Goal: Check status: Check status

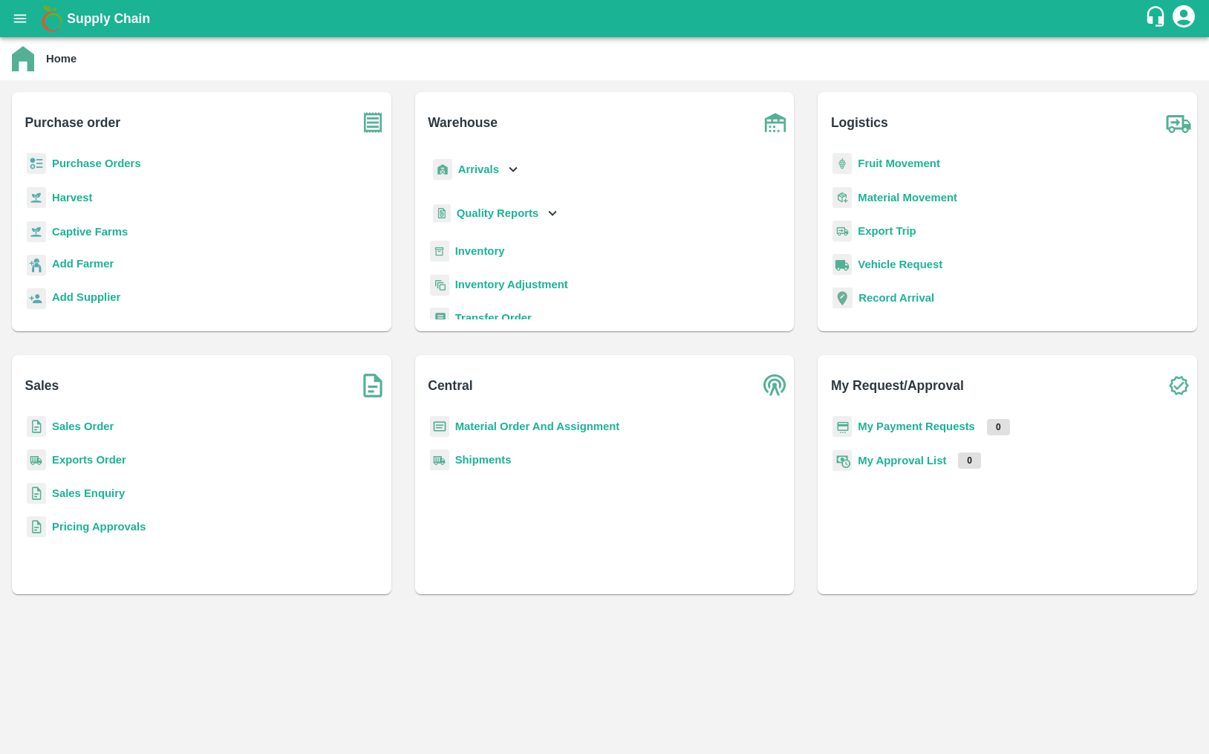
click at [113, 163] on b "Purchase Orders" at bounding box center [96, 163] width 89 height 12
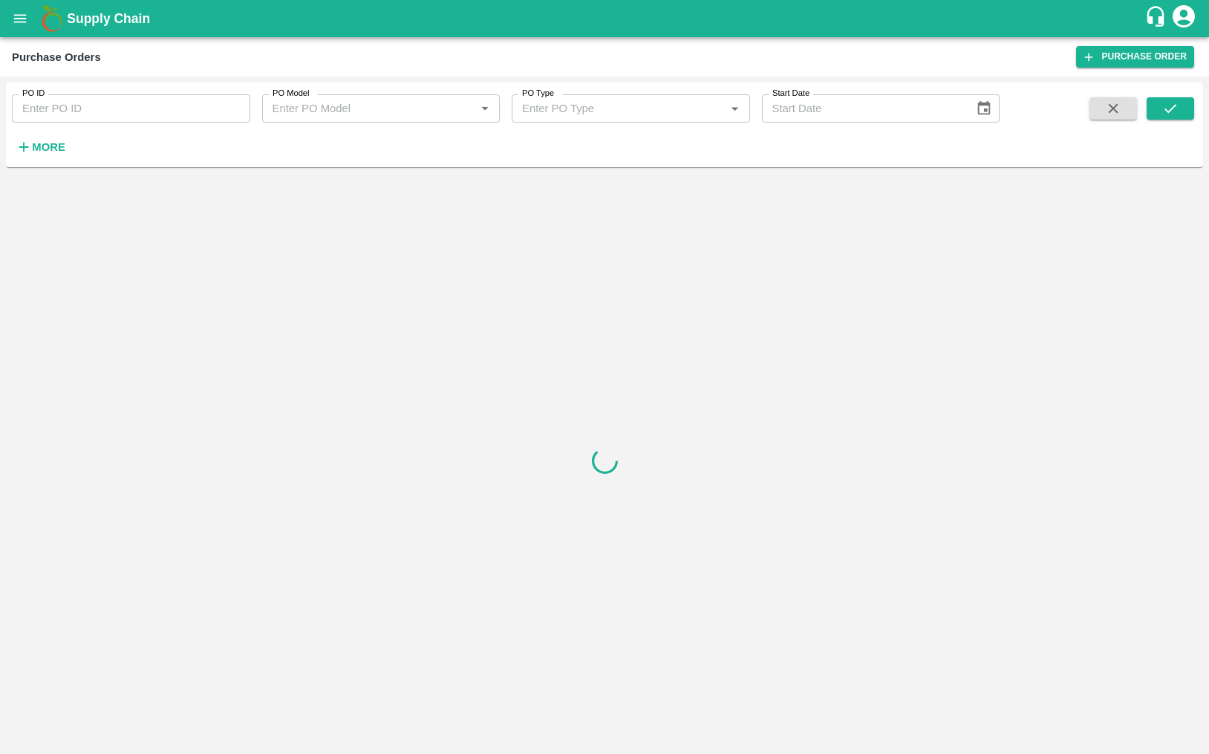
click at [166, 108] on input "PO ID" at bounding box center [131, 108] width 238 height 28
paste input "176472"
click at [1158, 103] on button "submit" at bounding box center [1171, 108] width 48 height 22
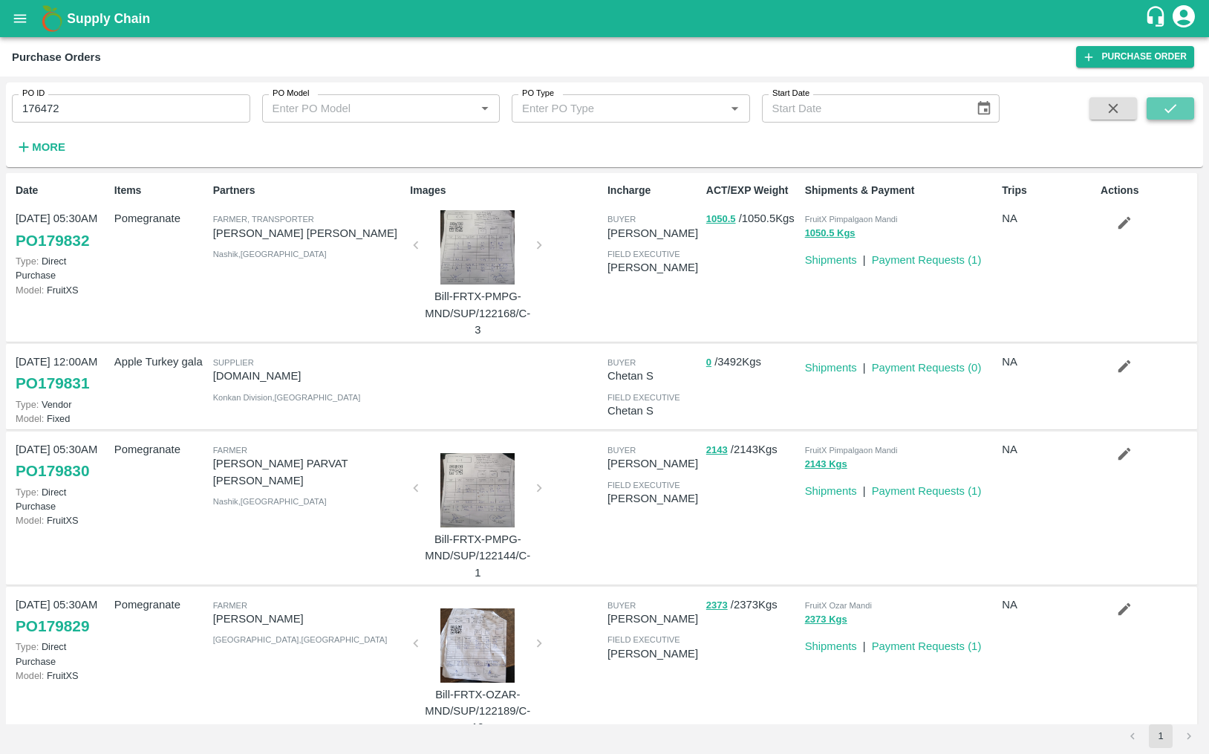
click at [1158, 104] on button "submit" at bounding box center [1171, 108] width 48 height 22
click at [174, 108] on input "176472" at bounding box center [131, 108] width 238 height 28
type input "176472"
click at [1163, 111] on icon "submit" at bounding box center [1171, 108] width 16 height 16
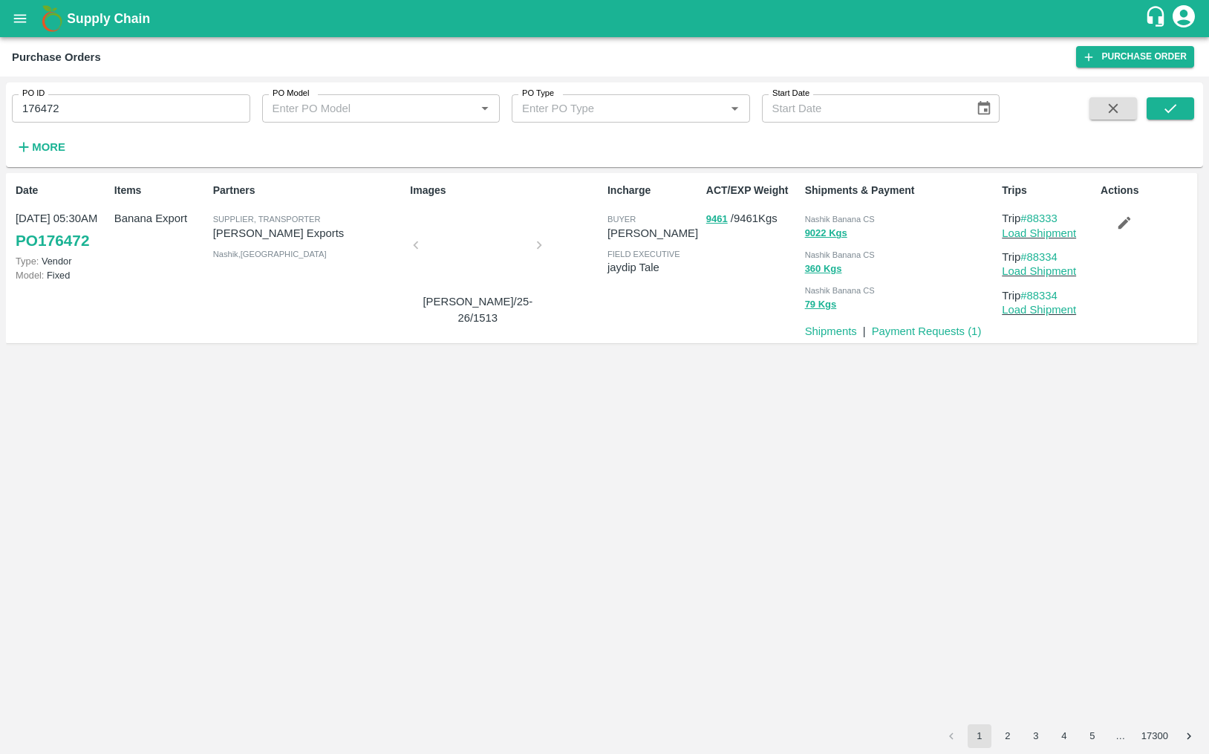
click at [59, 236] on link "PO 176472" at bounding box center [53, 240] width 74 height 27
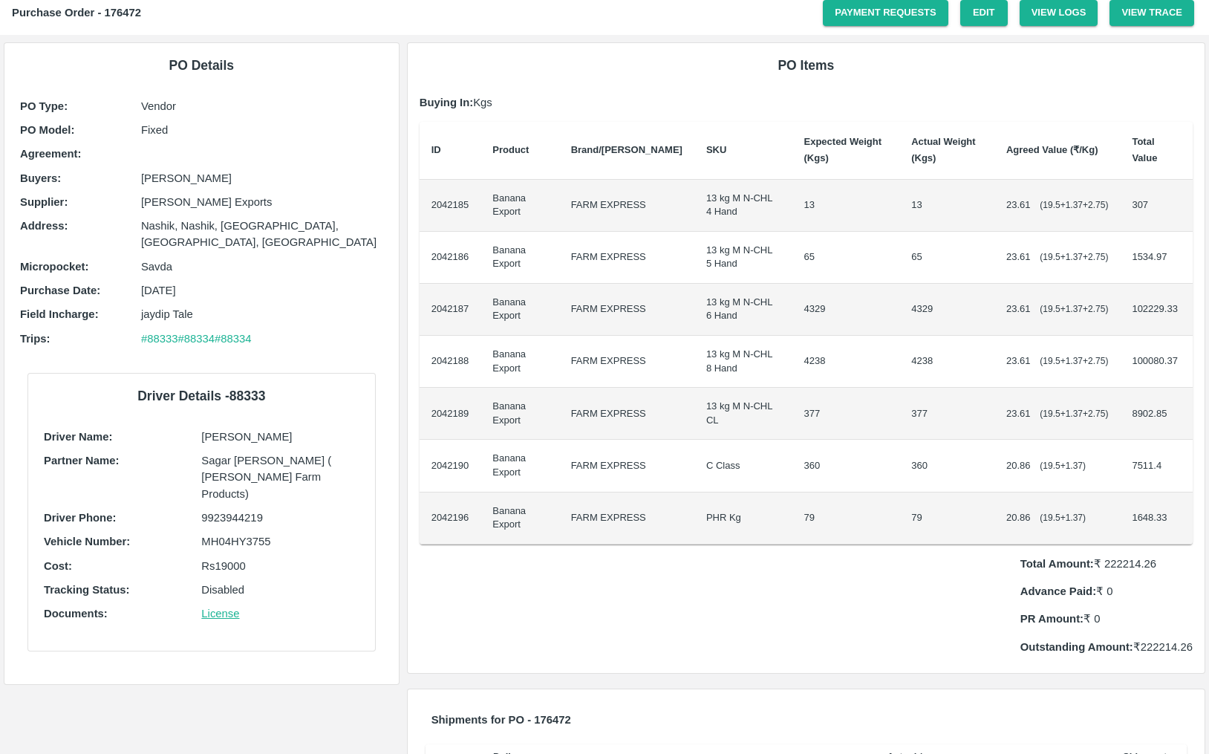
scroll to position [48, 0]
drag, startPoint x: 137, startPoint y: 269, endPoint x: 235, endPoint y: 271, distance: 98.1
click at [235, 281] on div "Purchase Date : 15 Sep 2025" at bounding box center [201, 289] width 363 height 16
drag, startPoint x: 140, startPoint y: 204, endPoint x: 283, endPoint y: 199, distance: 142.7
click at [283, 198] on p "[PERSON_NAME] Exports" at bounding box center [262, 200] width 242 height 16
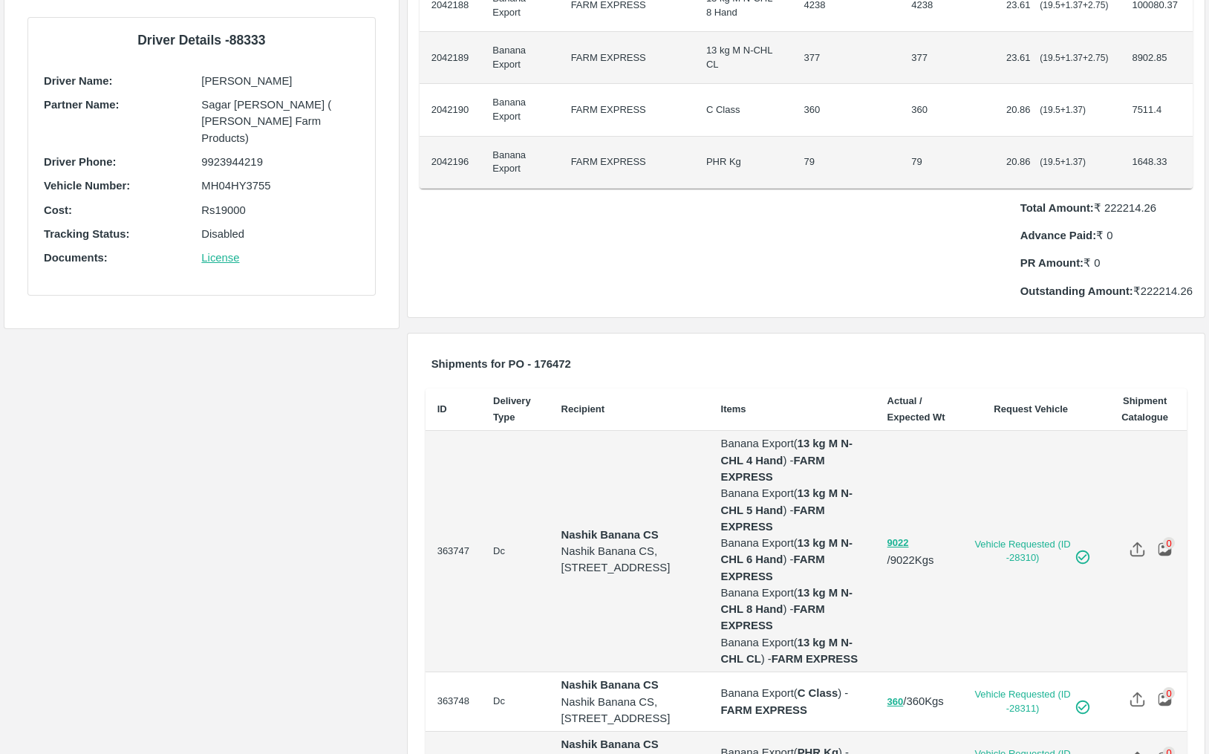
scroll to position [0, 0]
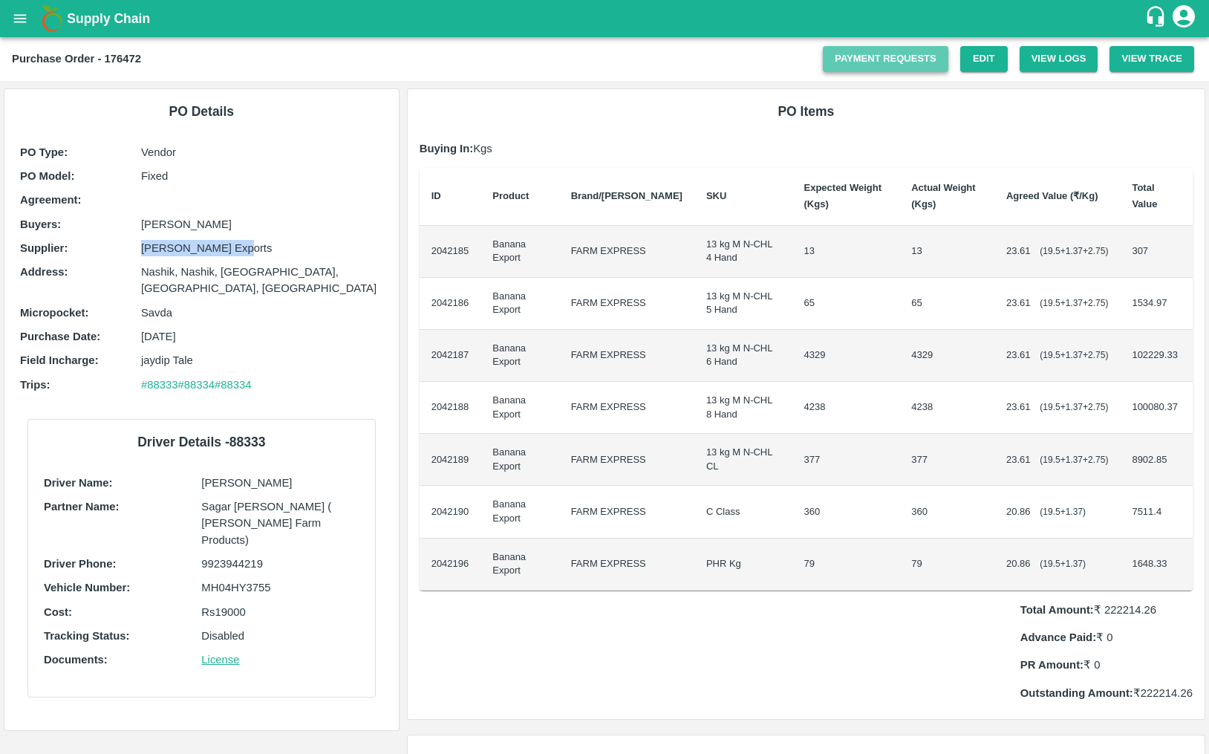
click at [865, 66] on link "Payment Requests" at bounding box center [886, 59] width 126 height 26
drag, startPoint x: 129, startPoint y: 246, endPoint x: 253, endPoint y: 243, distance: 123.4
click at [253, 243] on div "Supplier : Shreyansh Exports" at bounding box center [201, 248] width 363 height 16
click at [130, 247] on p "Supplier :" at bounding box center [80, 248] width 121 height 16
drag, startPoint x: 130, startPoint y: 247, endPoint x: 261, endPoint y: 246, distance: 130.8
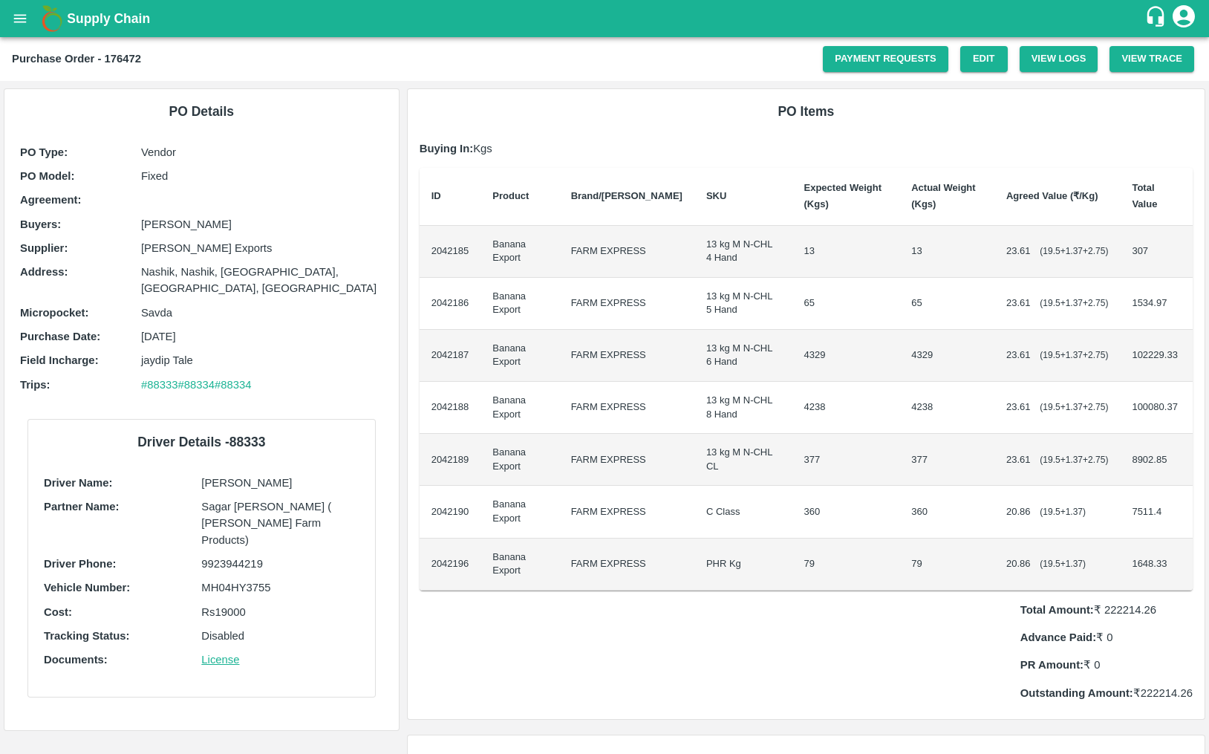
click at [261, 246] on div "Supplier : Shreyansh Exports" at bounding box center [201, 248] width 363 height 16
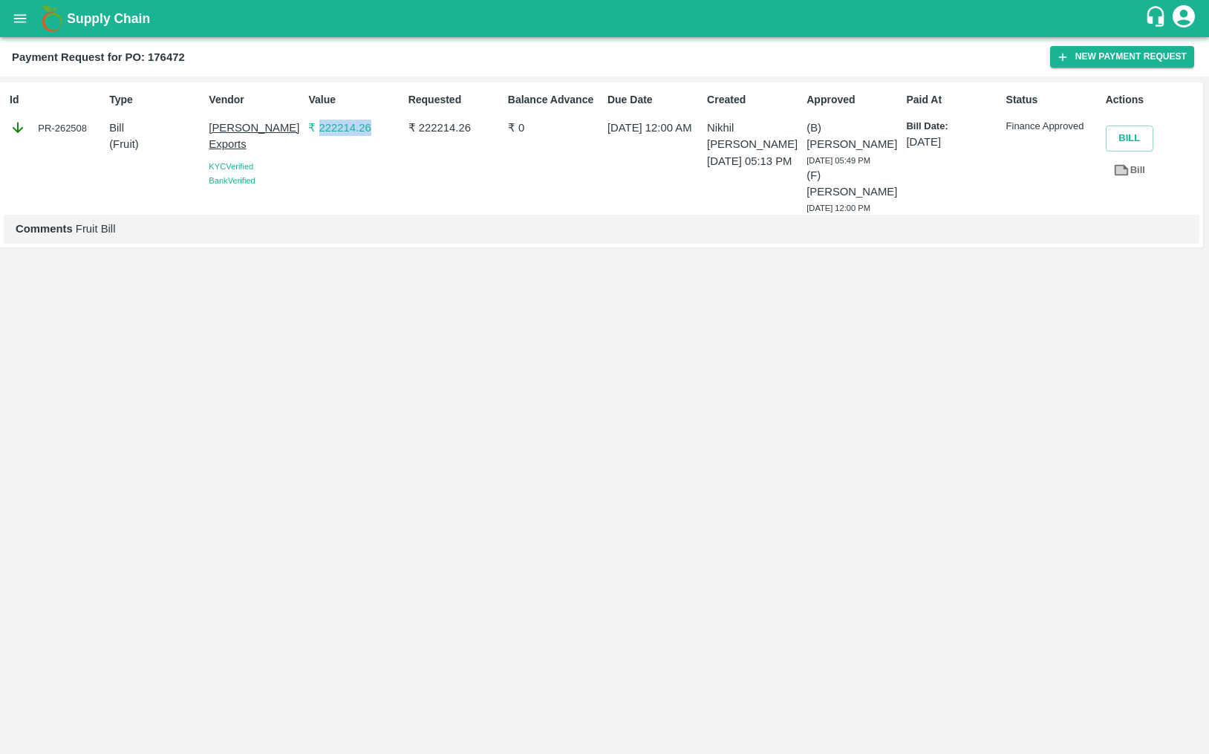
drag, startPoint x: 377, startPoint y: 132, endPoint x: 318, endPoint y: 134, distance: 59.5
click at [318, 134] on p "₹ 222214.26" at bounding box center [355, 128] width 94 height 16
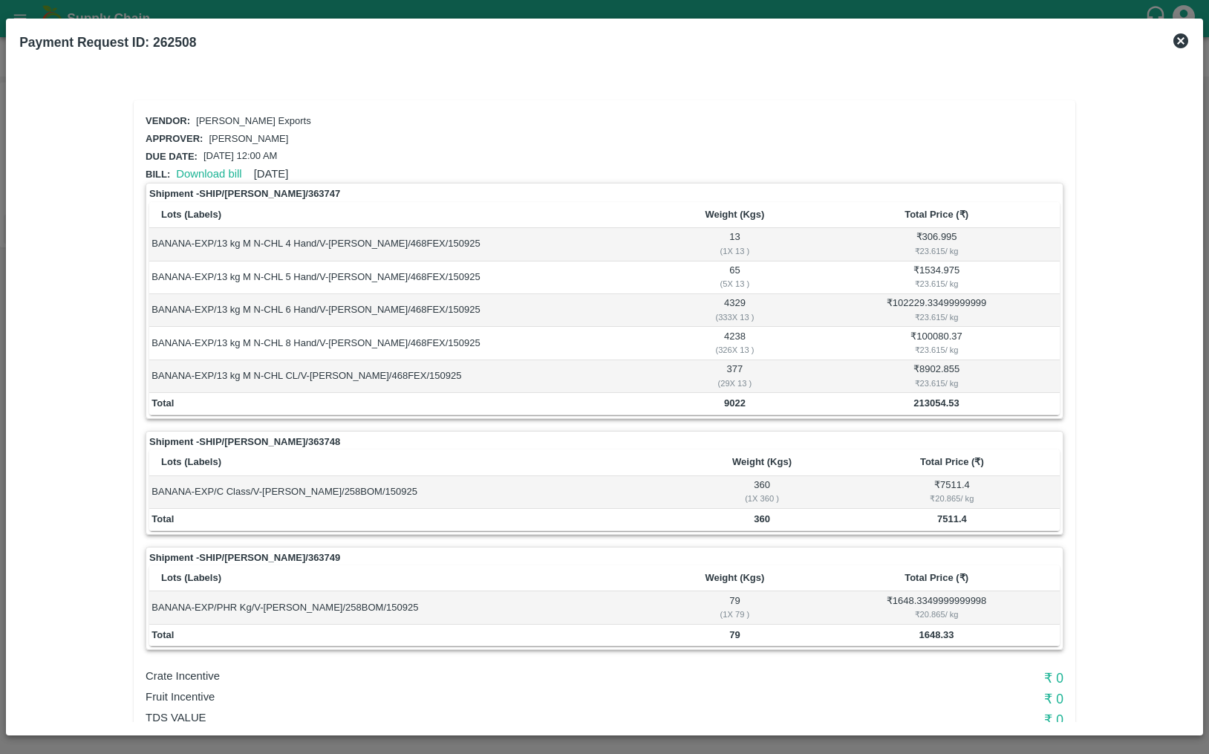
scroll to position [58, 0]
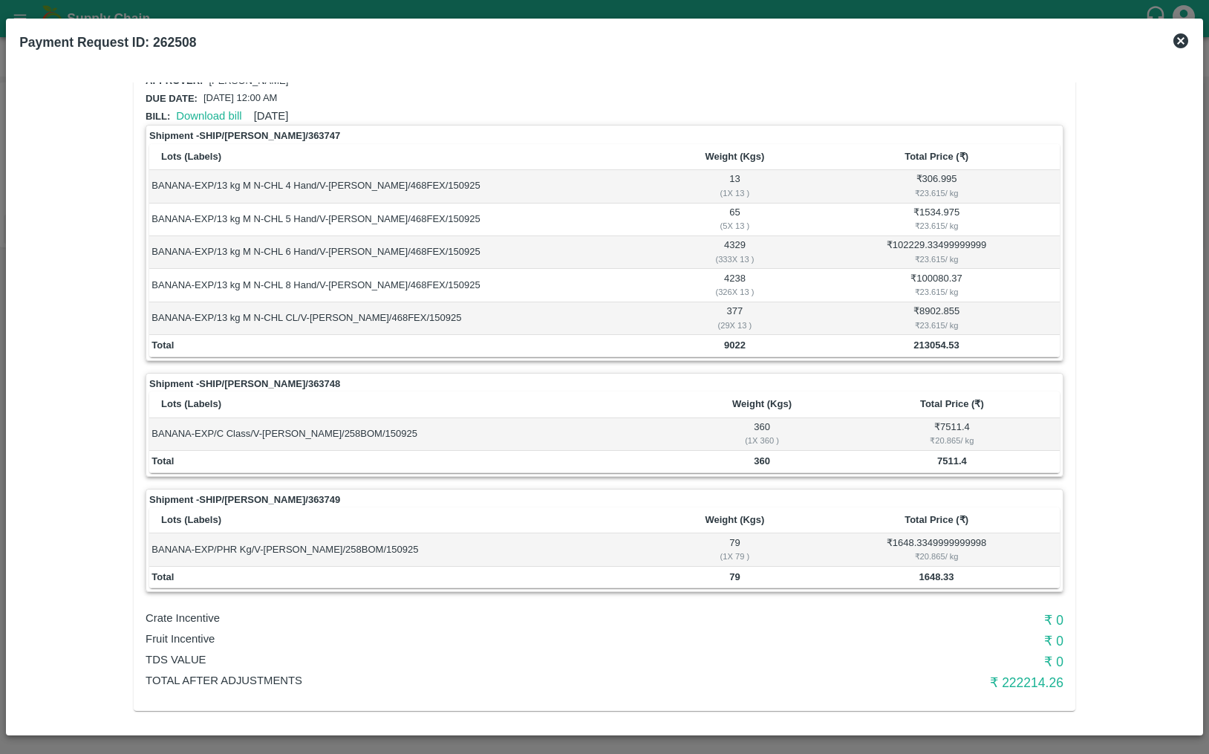
click at [1186, 41] on icon at bounding box center [1181, 40] width 15 height 15
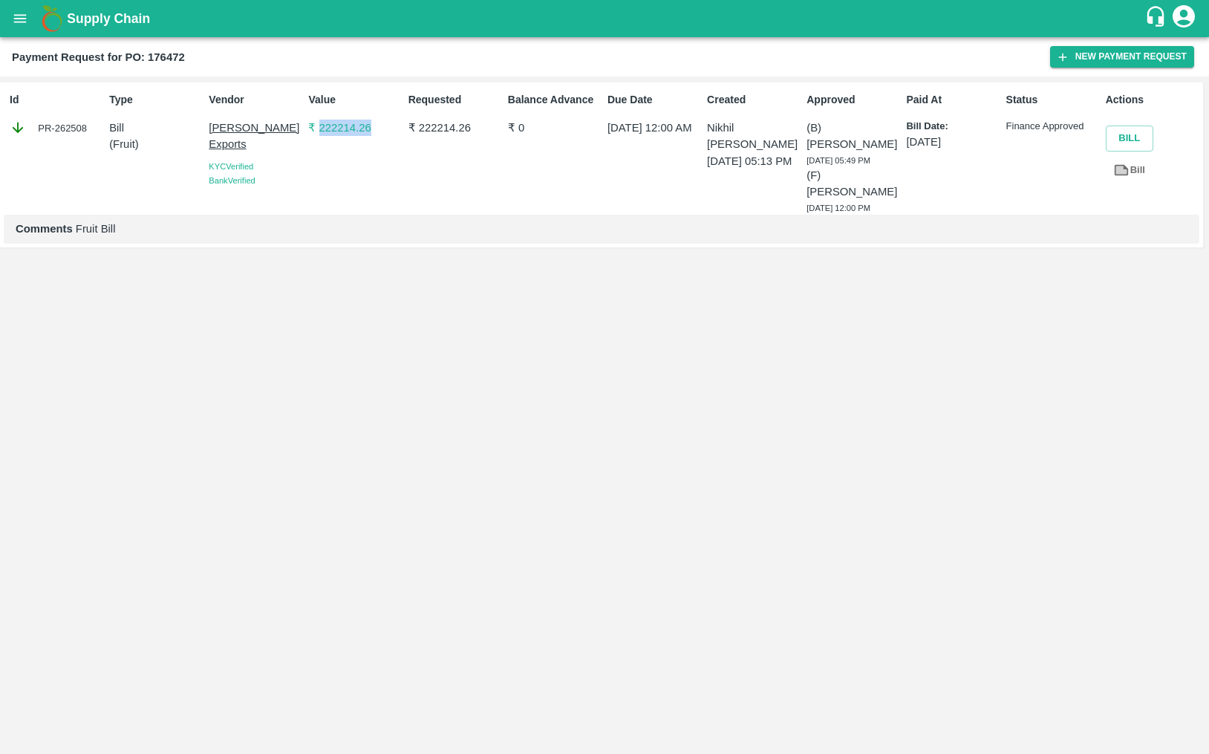
click at [1021, 120] on p "Finance Approved" at bounding box center [1054, 127] width 94 height 14
click at [178, 55] on b "Payment Request for PO: 176472" at bounding box center [98, 57] width 173 height 12
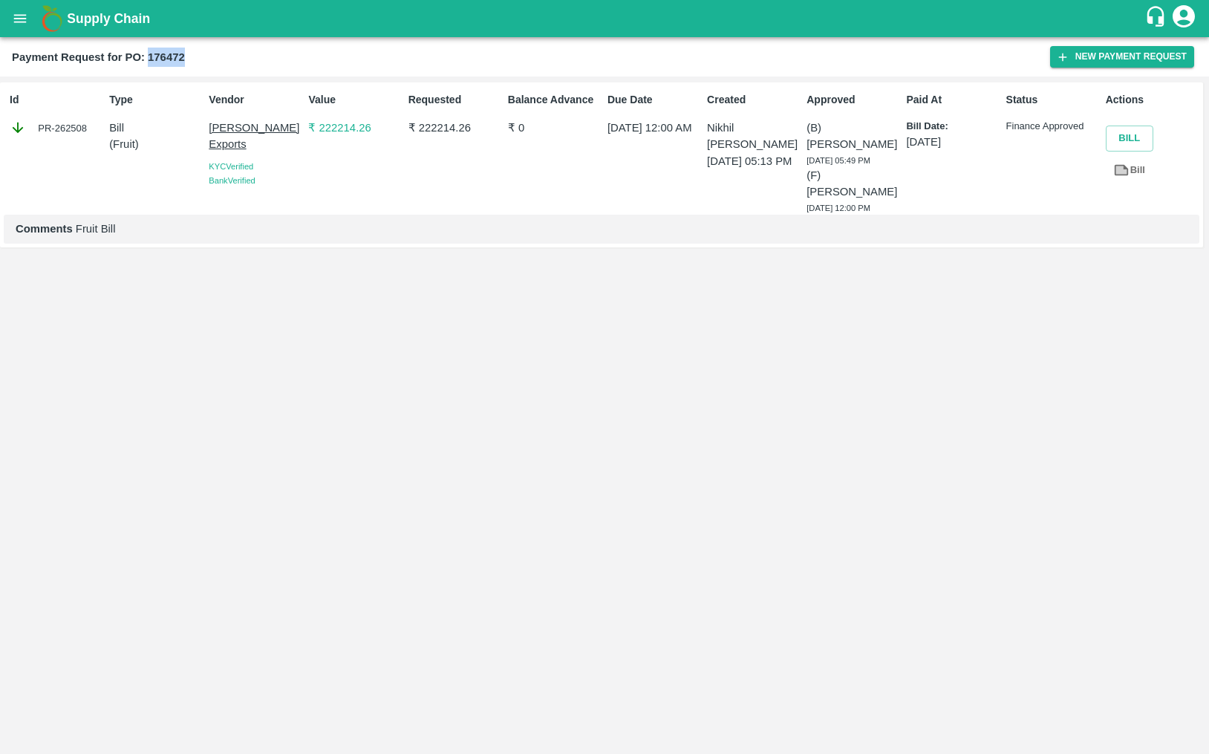
copy b "176472"
